Goal: Find specific page/section: Find specific page/section

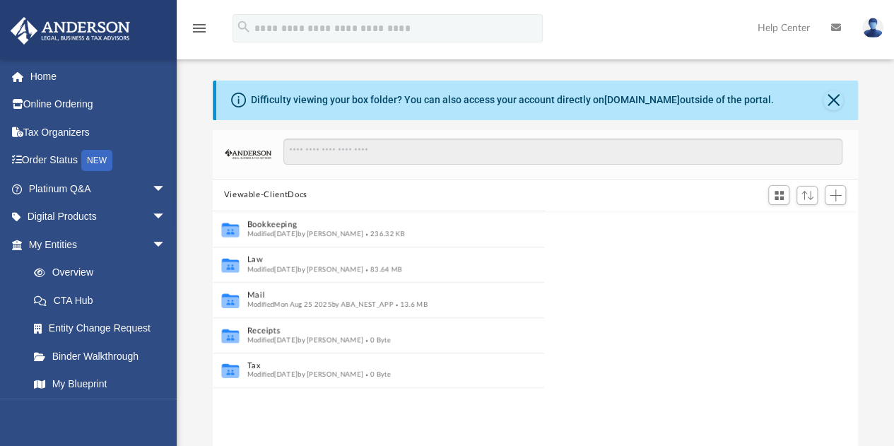
scroll to position [310, 635]
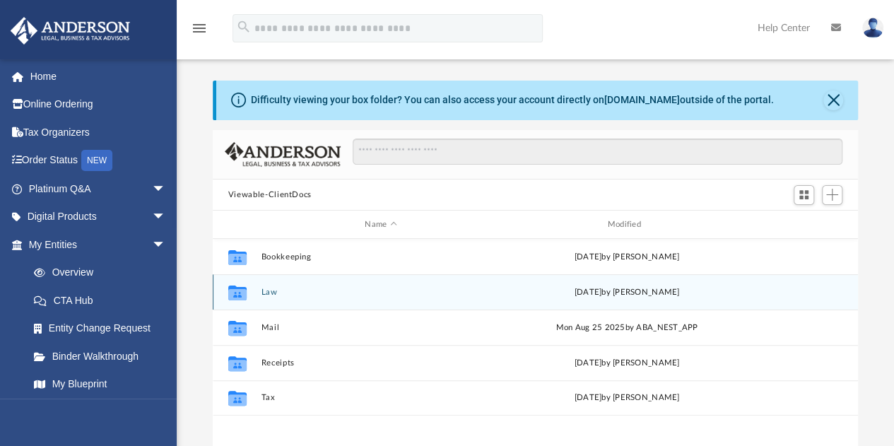
click at [249, 293] on div "Collaborated Folder" at bounding box center [237, 292] width 35 height 23
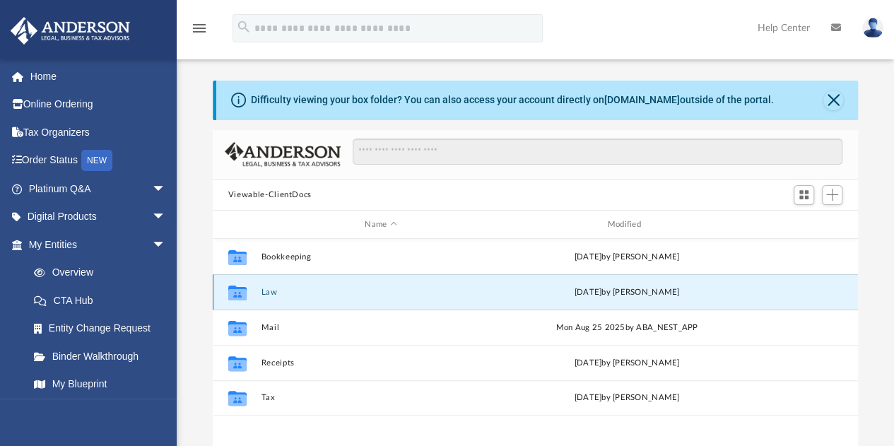
click at [268, 291] on button "Law" at bounding box center [381, 292] width 240 height 9
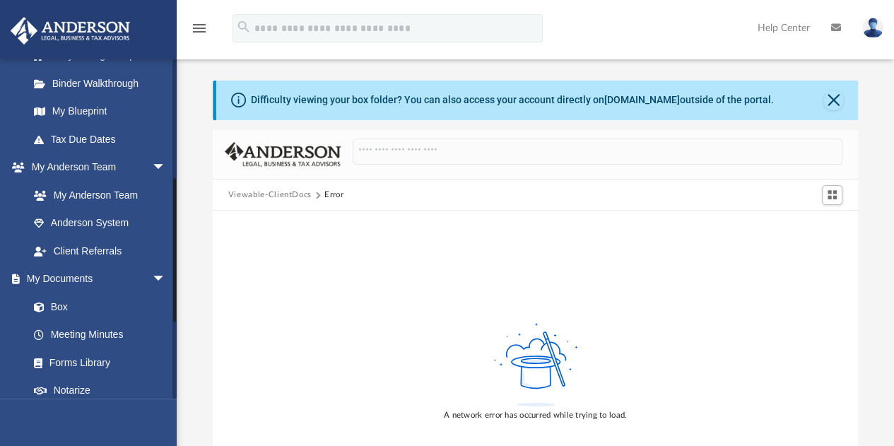
scroll to position [274, 0]
click at [59, 302] on link "Box" at bounding box center [103, 305] width 167 height 28
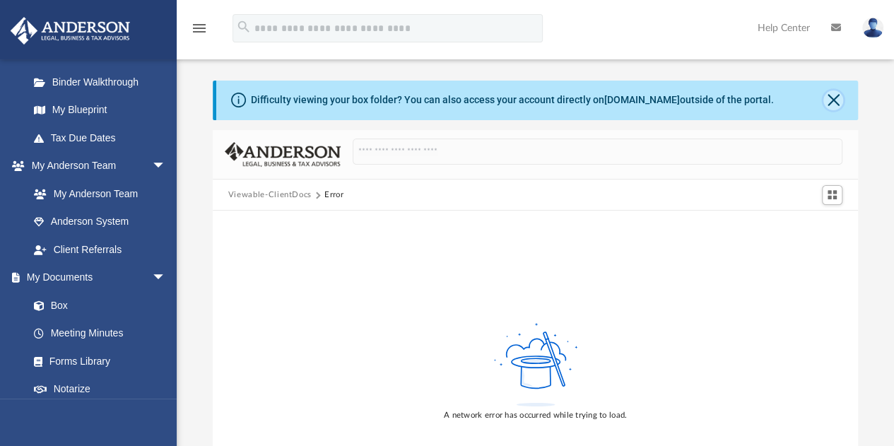
click at [833, 100] on button "Close" at bounding box center [833, 100] width 20 height 20
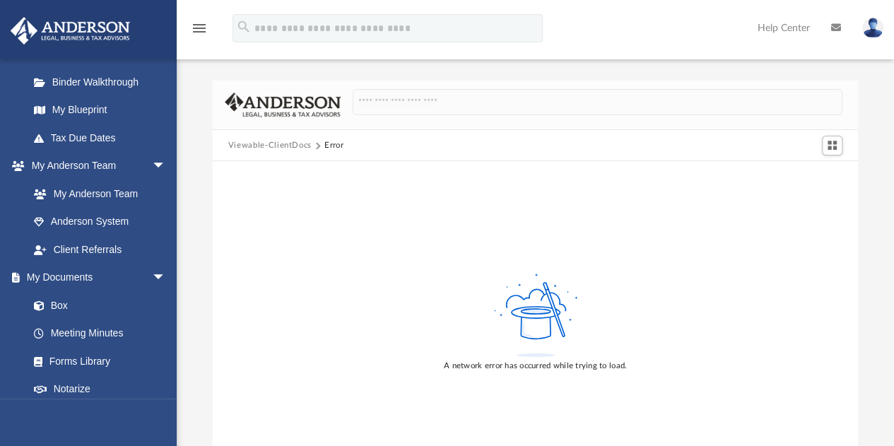
click at [264, 143] on button "Viewable-ClientDocs" at bounding box center [269, 145] width 83 height 13
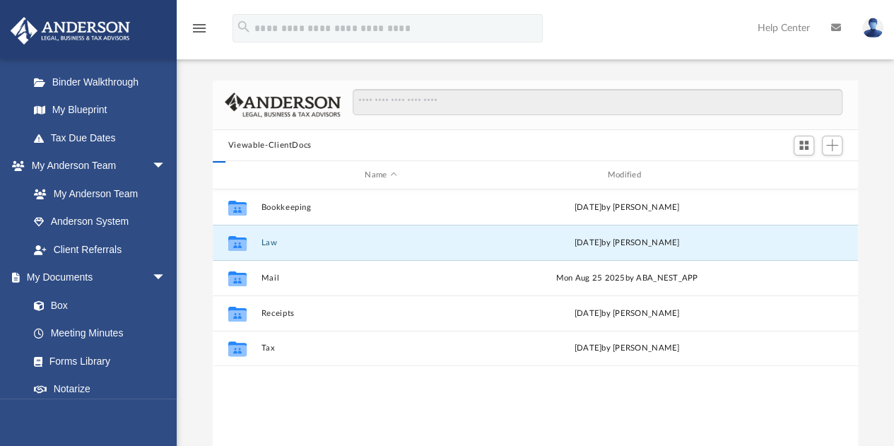
scroll to position [310, 635]
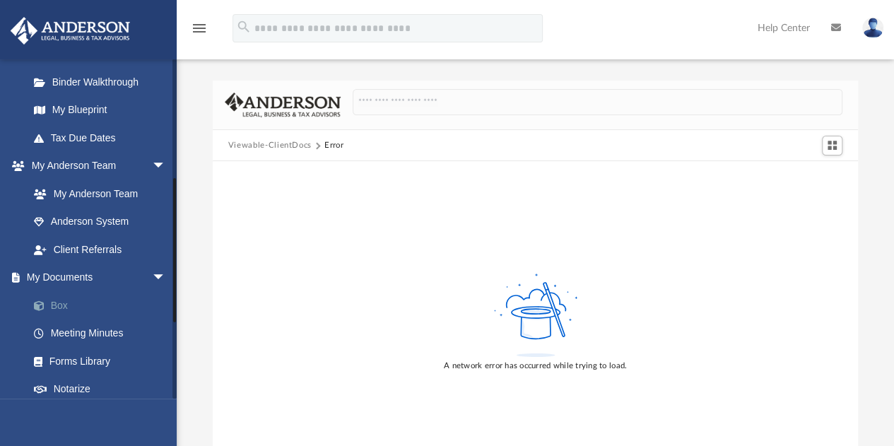
click at [45, 312] on link "Box" at bounding box center [103, 305] width 167 height 28
click at [269, 144] on button "Viewable-ClientDocs" at bounding box center [269, 145] width 83 height 13
click at [879, 21] on img at bounding box center [872, 28] width 21 height 20
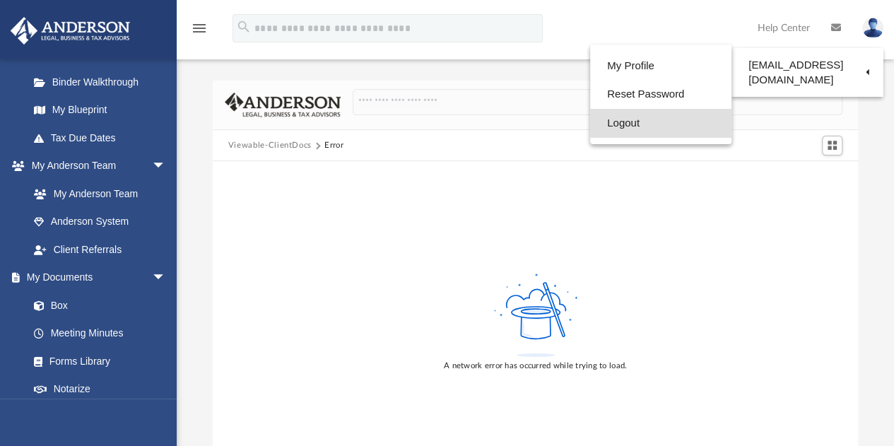
click at [628, 128] on link "Logout" at bounding box center [660, 123] width 141 height 29
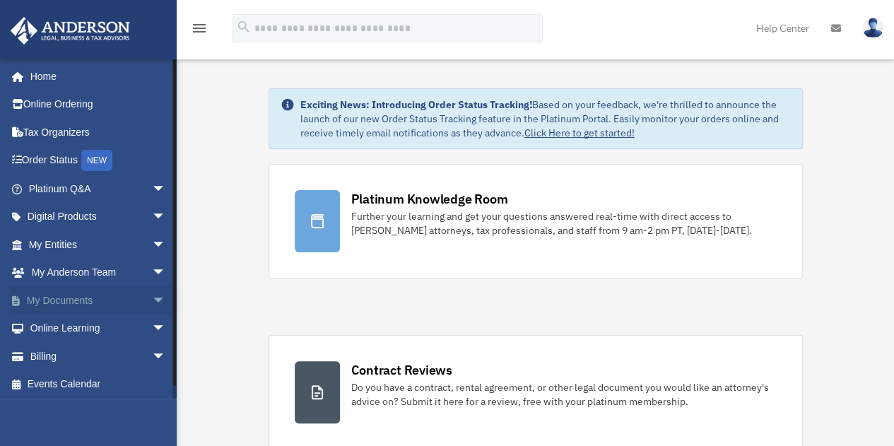
click at [81, 299] on link "My Documents arrow_drop_down" at bounding box center [98, 300] width 177 height 28
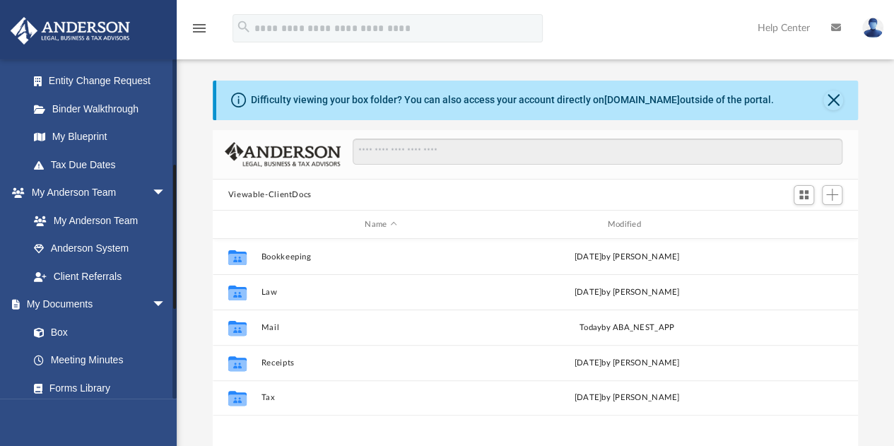
scroll to position [257, 0]
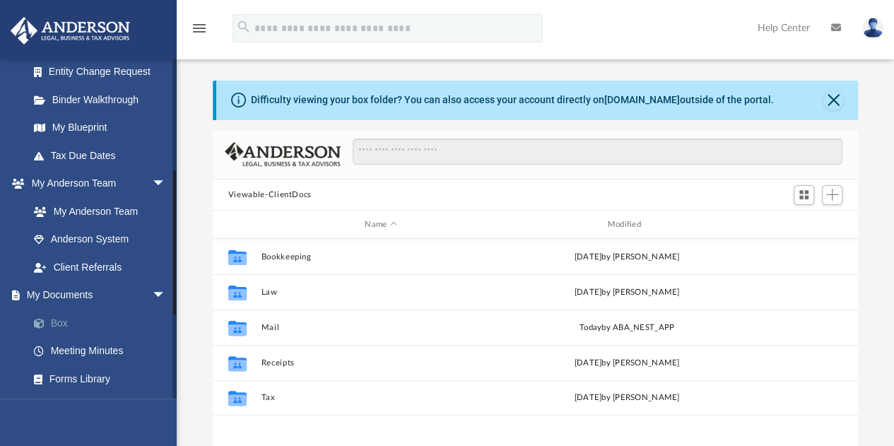
click at [59, 323] on link "Box" at bounding box center [103, 323] width 167 height 28
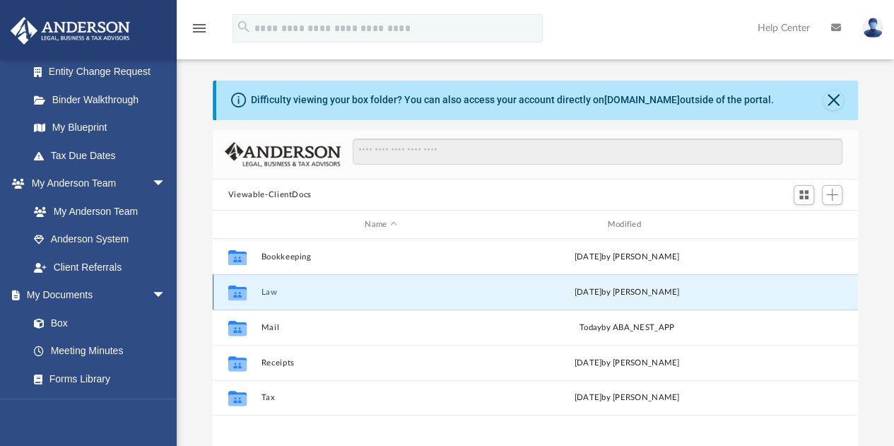
click at [281, 292] on button "Law" at bounding box center [381, 292] width 240 height 9
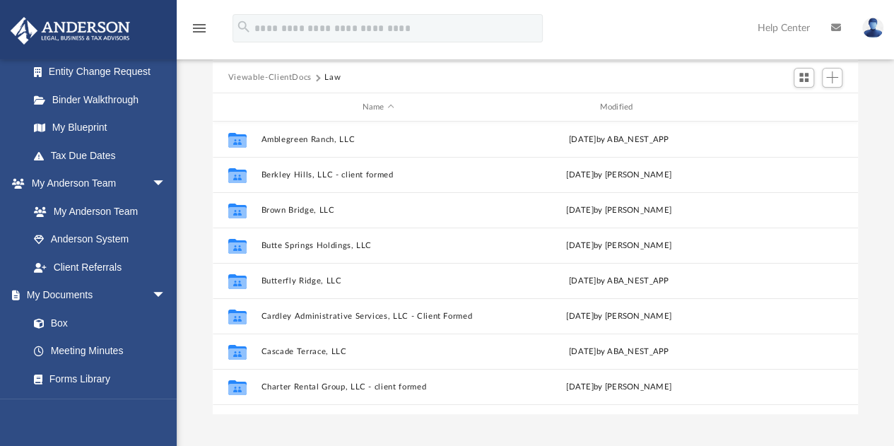
scroll to position [0, 0]
